Goal: Find specific page/section: Find specific page/section

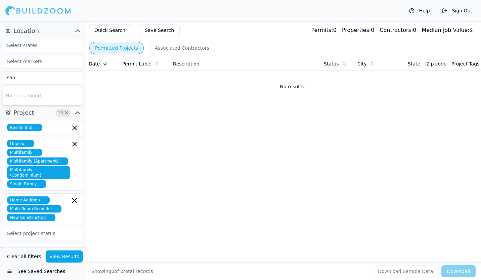
type input "san"
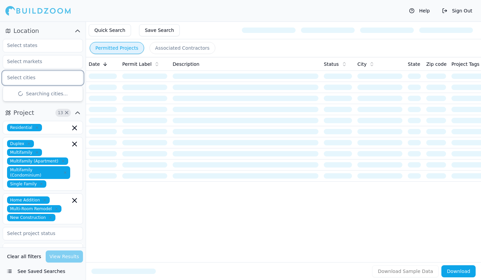
click at [44, 77] on input "text" at bounding box center [38, 78] width 71 height 12
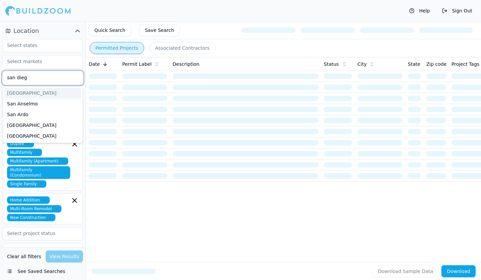
type input "[GEOGRAPHIC_DATA]"
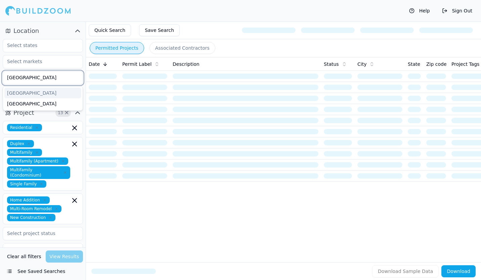
click at [39, 90] on div "[GEOGRAPHIC_DATA]" at bounding box center [42, 93] width 77 height 11
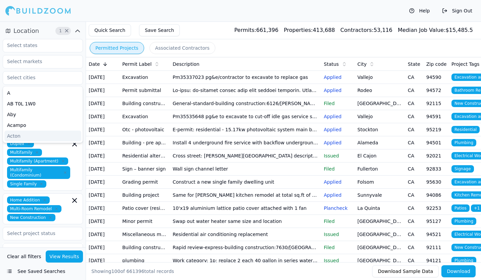
click at [68, 182] on div "Duplex Multifamily Multifamily (Apartment) Multifamily (Condominium) Single Fam…" at bounding box center [43, 164] width 80 height 54
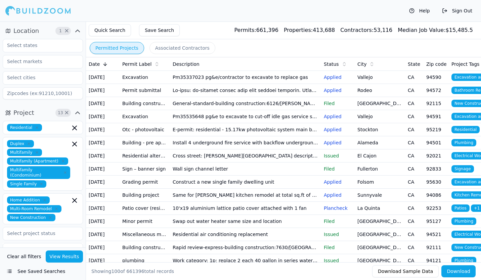
click at [66, 250] on div "Clear all filters View Results See Saved Searches" at bounding box center [43, 264] width 86 height 33
click at [66, 254] on button "View Results" at bounding box center [65, 257] width 38 height 12
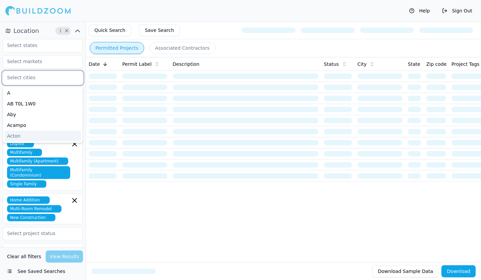
click at [52, 80] on input "text" at bounding box center [38, 78] width 71 height 12
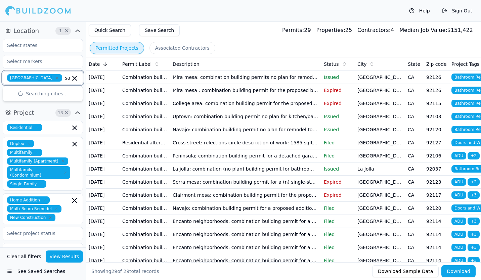
type input "s"
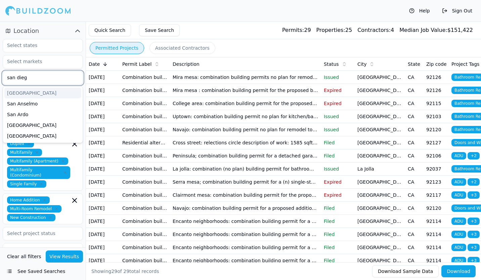
type input "[GEOGRAPHIC_DATA]"
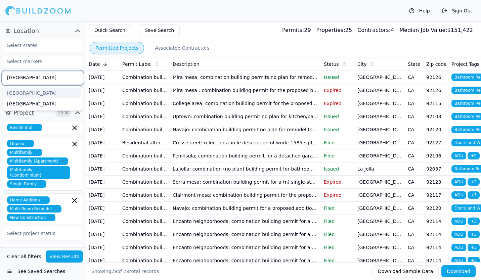
click at [50, 91] on div "[GEOGRAPHIC_DATA]" at bounding box center [42, 93] width 77 height 11
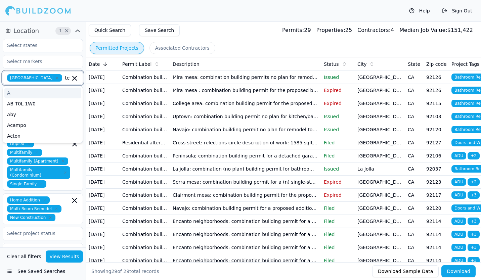
type input "teme"
click at [44, 95] on div "Temecula" at bounding box center [42, 93] width 77 height 11
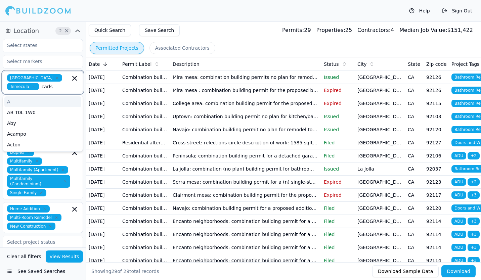
type input "carlsb"
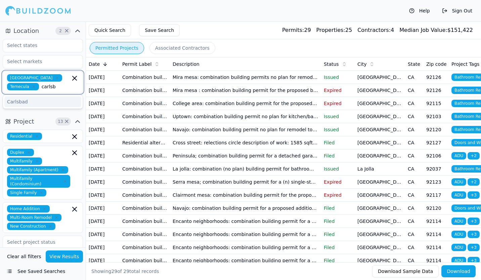
click at [35, 106] on div "Carlsbad" at bounding box center [42, 101] width 77 height 11
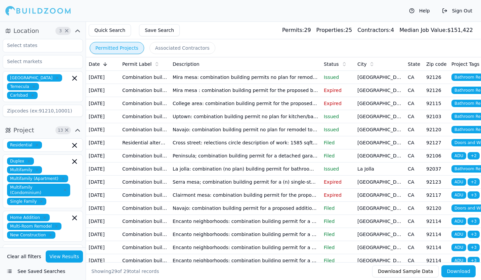
click at [70, 257] on button "View Results" at bounding box center [65, 257] width 38 height 12
